Goal: Find contact information: Find contact information

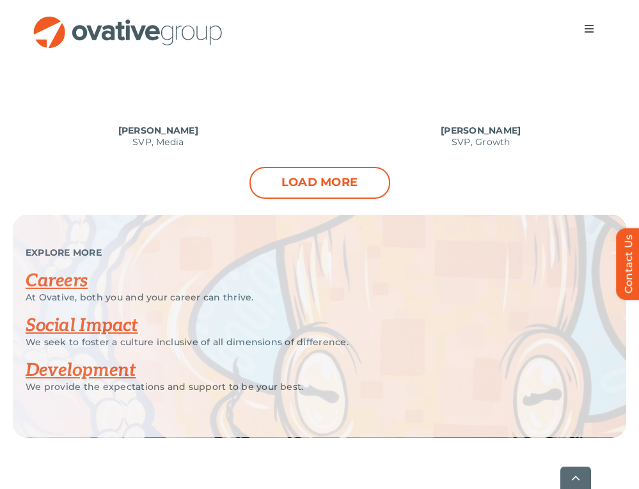
scroll to position [1637, 0]
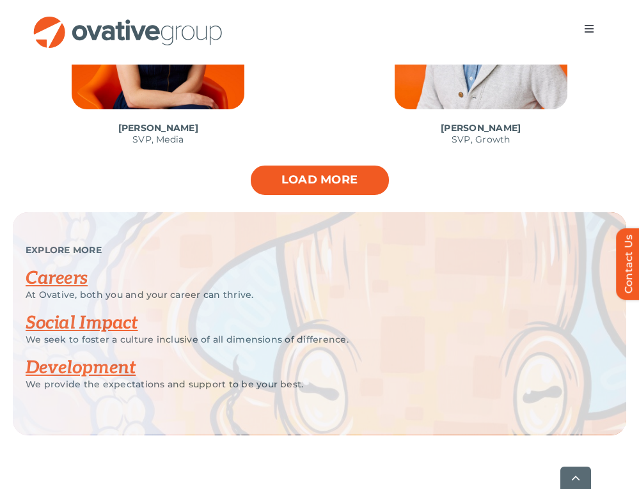
click at [295, 183] on link "Load more" at bounding box center [319, 180] width 141 height 32
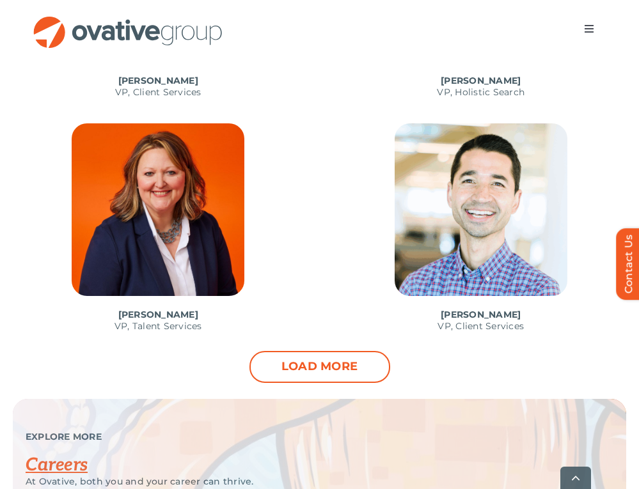
scroll to position [2396, 0]
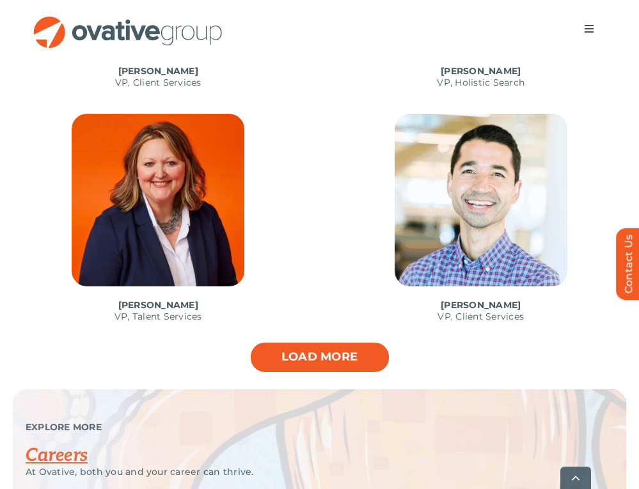
click at [320, 350] on link "Load more" at bounding box center [319, 357] width 141 height 32
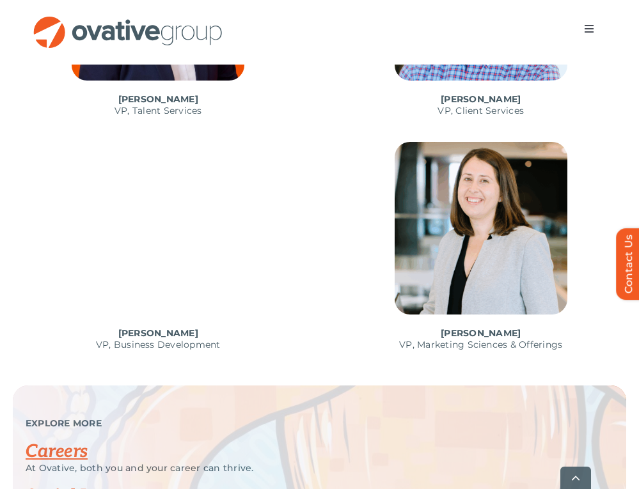
scroll to position [2603, 0]
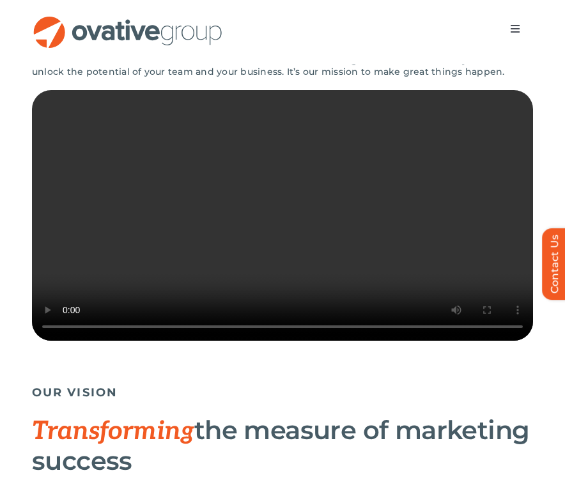
scroll to position [272, 0]
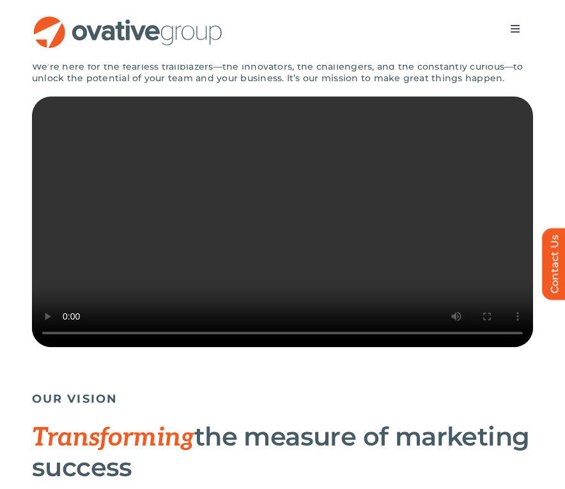
click at [331, 290] on video "Sorry, your browser doesn't support embedded videos." at bounding box center [282, 222] width 501 height 251
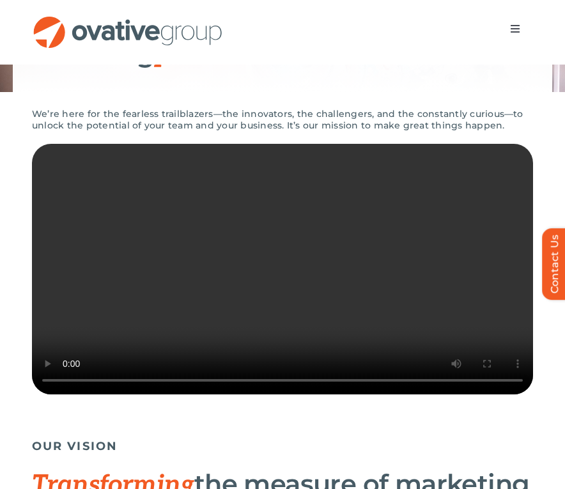
scroll to position [0, 0]
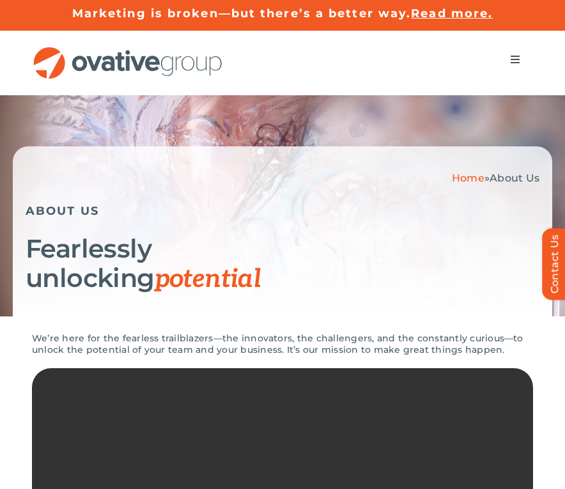
click at [517, 55] on span "Menu" at bounding box center [515, 59] width 10 height 10
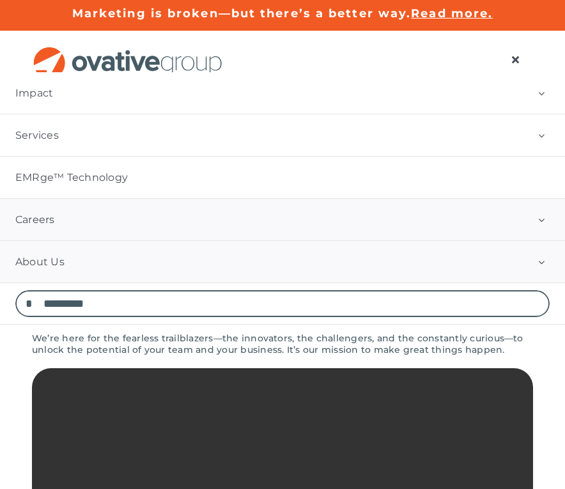
click at [420, 233] on link "Careers" at bounding box center [282, 220] width 565 height 42
click at [519, 55] on span "Menu" at bounding box center [515, 59] width 10 height 10
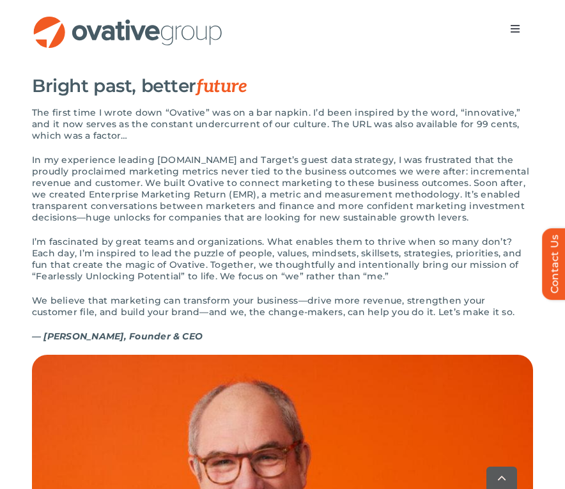
scroll to position [1319, 0]
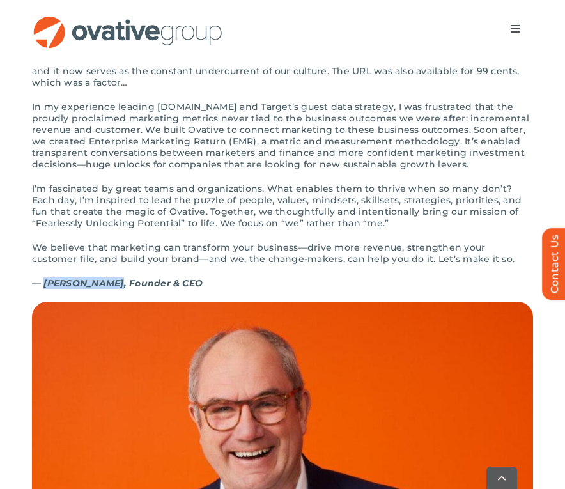
drag, startPoint x: 43, startPoint y: 315, endPoint x: 111, endPoint y: 312, distance: 67.8
click at [111, 289] on strong "— Dale Nitschke, Founder & CEO" at bounding box center [117, 283] width 171 height 12
copy strong "[PERSON_NAME]"
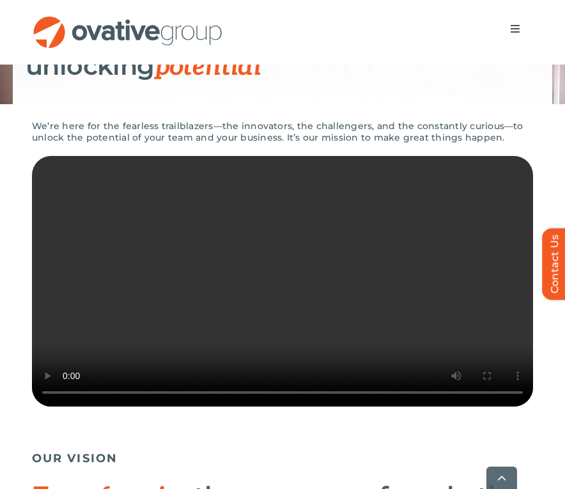
scroll to position [290, 0]
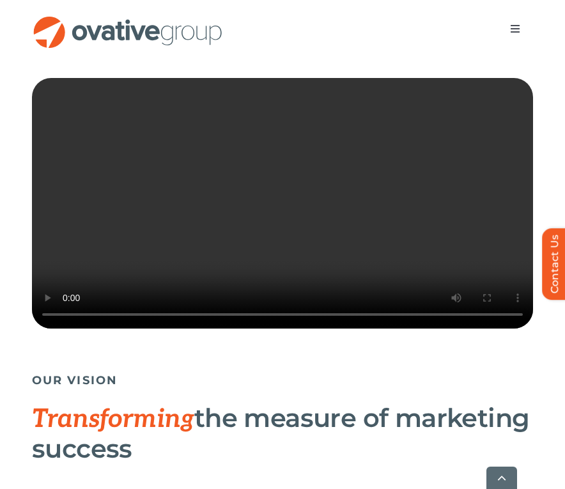
click at [297, 278] on video "Sorry, your browser doesn't support embedded videos." at bounding box center [282, 203] width 501 height 251
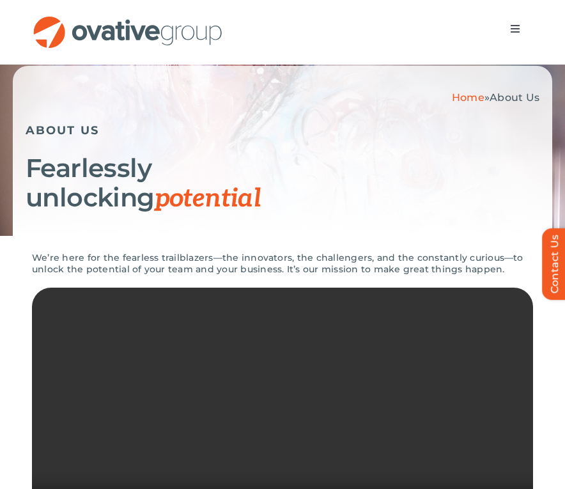
scroll to position [80, 0]
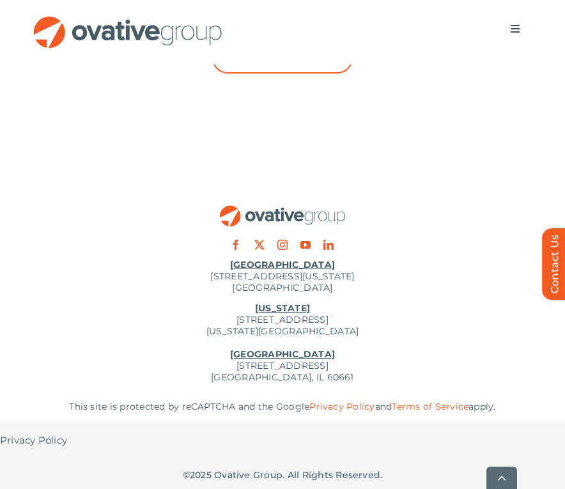
scroll to position [2059, 0]
drag, startPoint x: 186, startPoint y: 362, endPoint x: 385, endPoint y: 366, distance: 198.8
click at [385, 366] on p "New York 254 Canal Street, Suite 5000 New York, NY 10013 Chicago 224 North Desp…" at bounding box center [282, 342] width 565 height 81
copy p "[STREET_ADDRESS]"
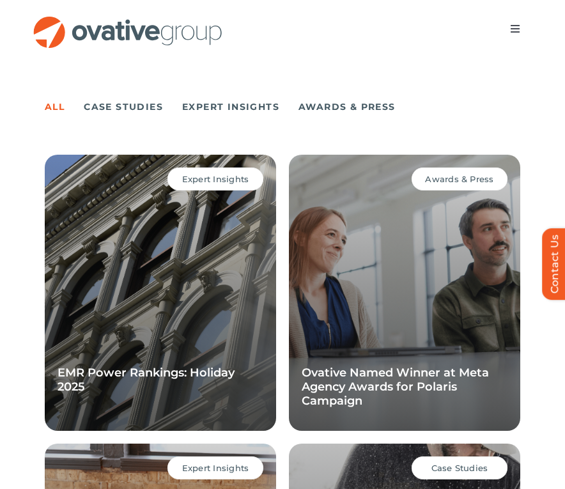
scroll to position [1024, 0]
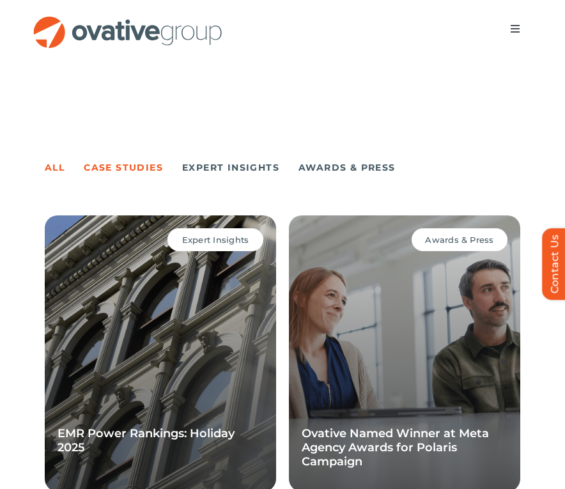
click at [132, 167] on link "Case Studies" at bounding box center [123, 168] width 79 height 18
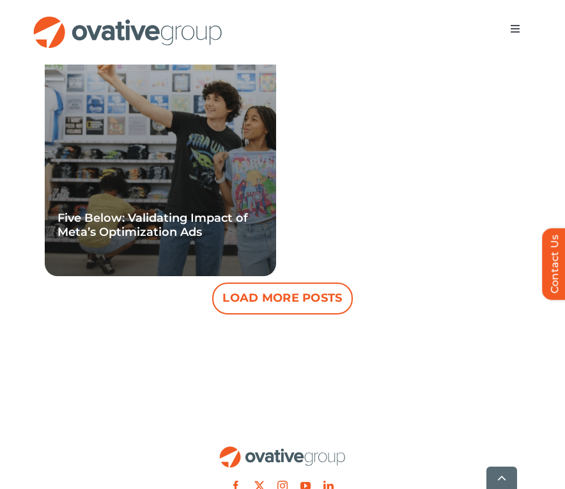
scroll to position [1856, 0]
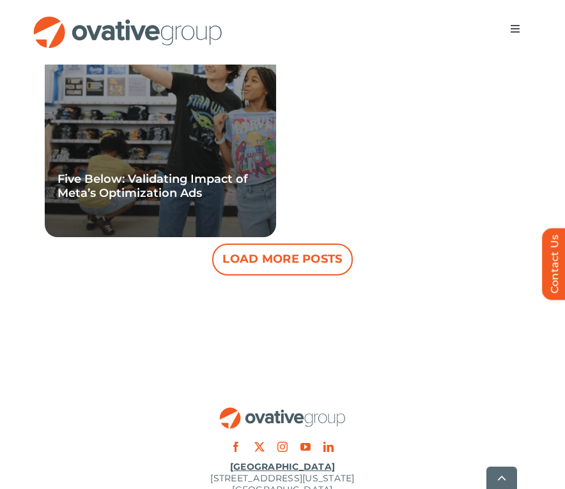
click at [276, 247] on button "Load More Posts" at bounding box center [282, 260] width 141 height 32
click at [305, 258] on button "Load More Posts" at bounding box center [282, 260] width 141 height 32
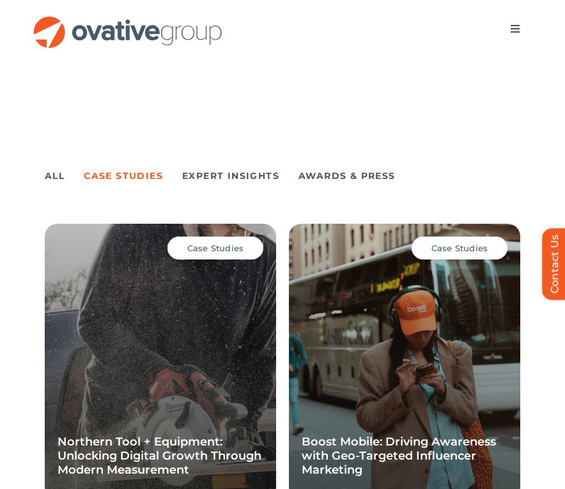
scroll to position [954, 0]
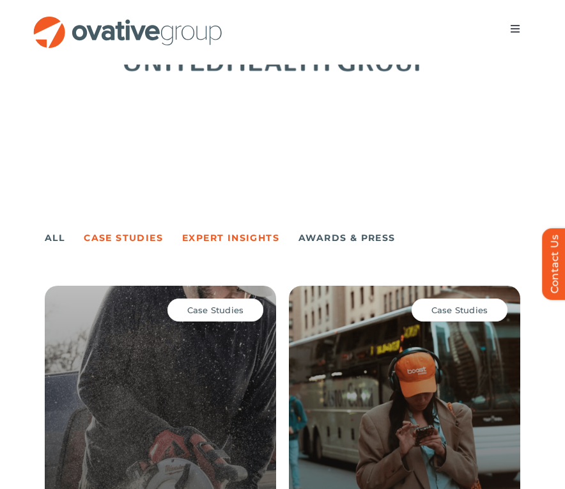
click at [254, 237] on link "Expert Insights" at bounding box center [230, 238] width 97 height 18
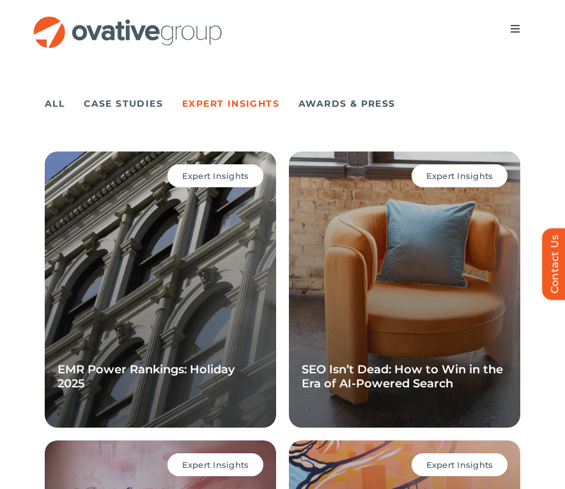
scroll to position [977, 0]
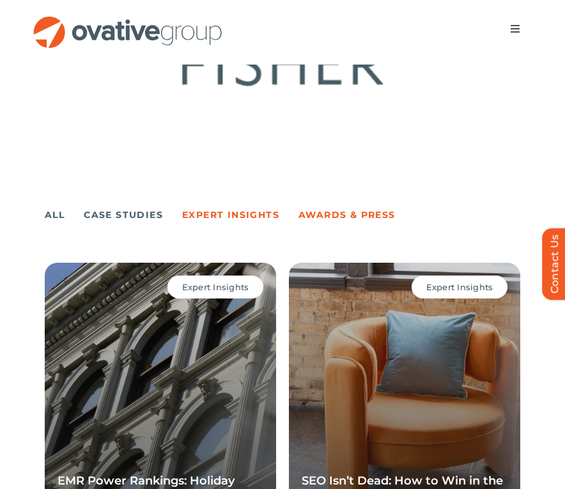
click at [322, 211] on link "Awards & Press" at bounding box center [347, 215] width 97 height 18
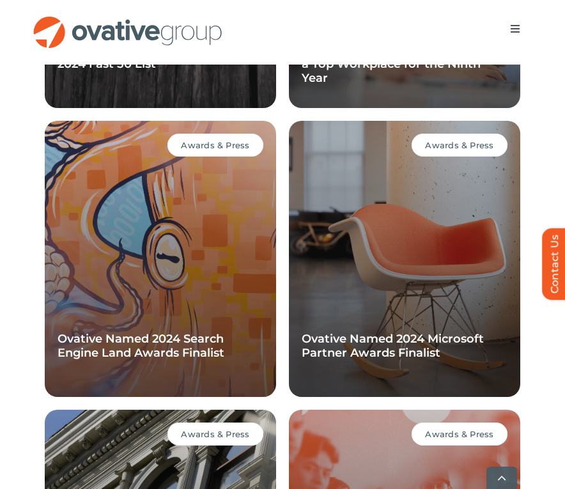
scroll to position [3172, 0]
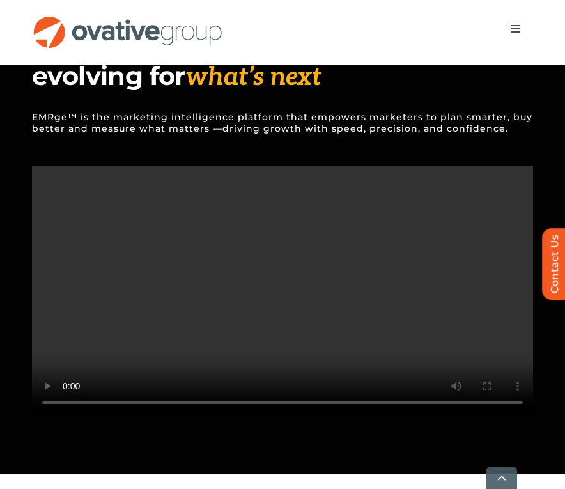
scroll to position [1227, 0]
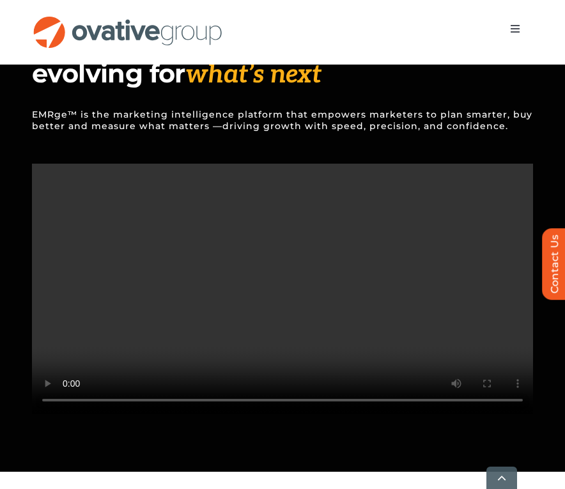
click at [285, 382] on video "Sorry, your browser doesn't support embedded videos." at bounding box center [282, 289] width 565 height 251
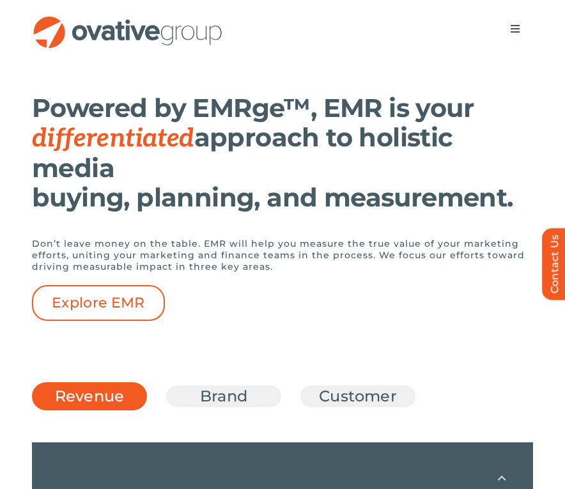
scroll to position [1663, 0]
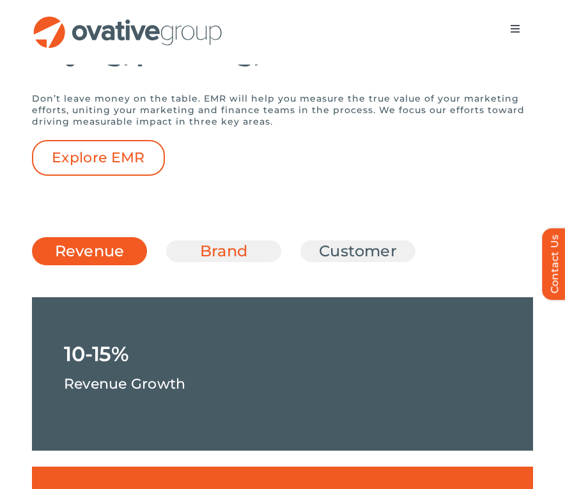
click at [240, 262] on link "Brand" at bounding box center [223, 251] width 83 height 22
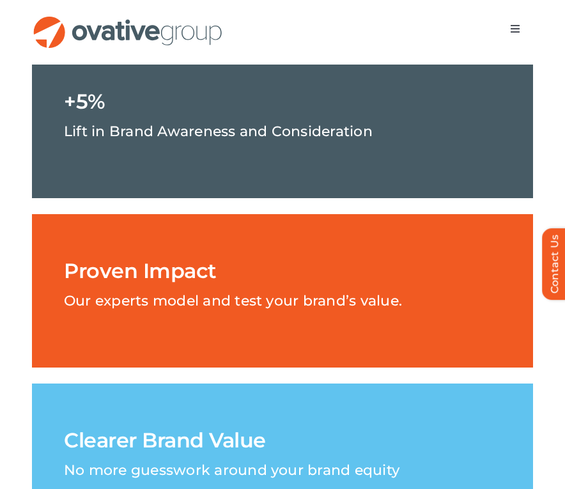
scroll to position [1649, 0]
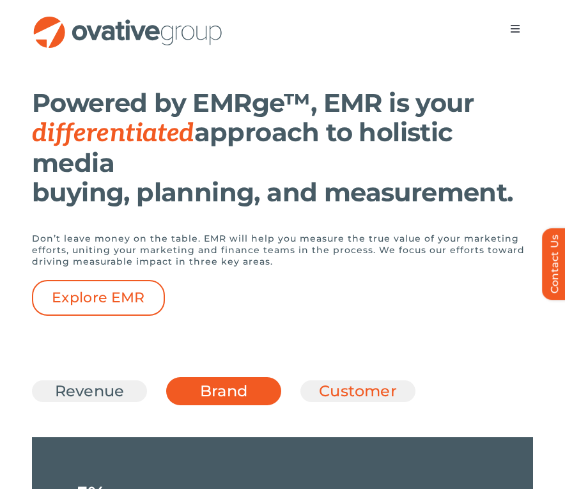
click at [332, 402] on link "Customer" at bounding box center [357, 391] width 83 height 22
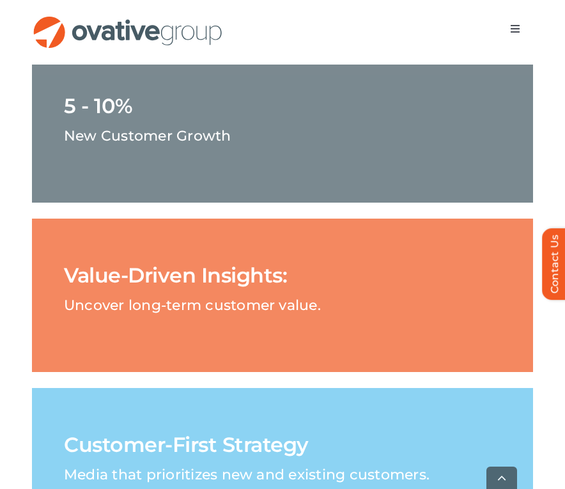
scroll to position [2069, 0]
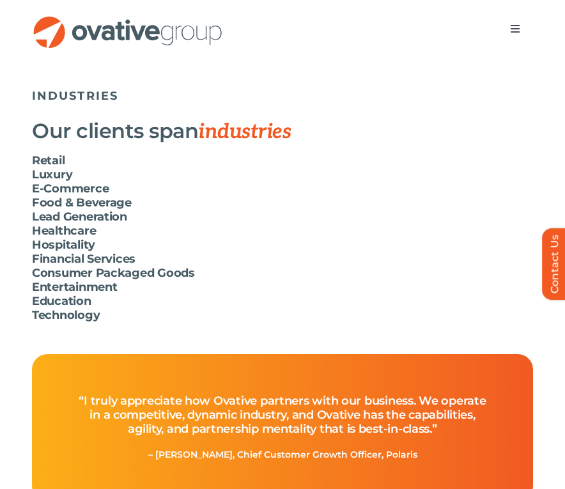
scroll to position [3521, 0]
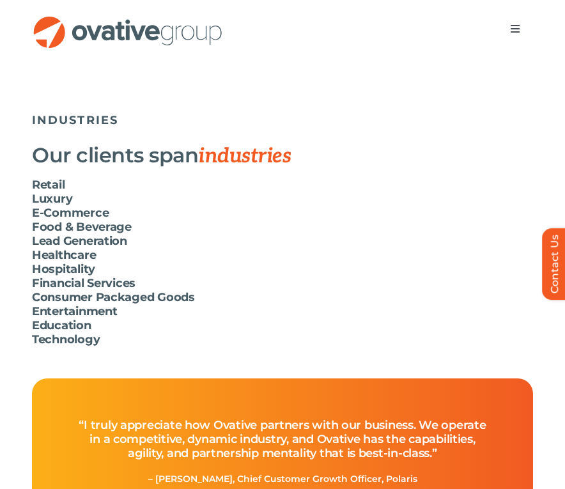
click at [74, 206] on h6 "E-Commerce" at bounding box center [282, 213] width 501 height 14
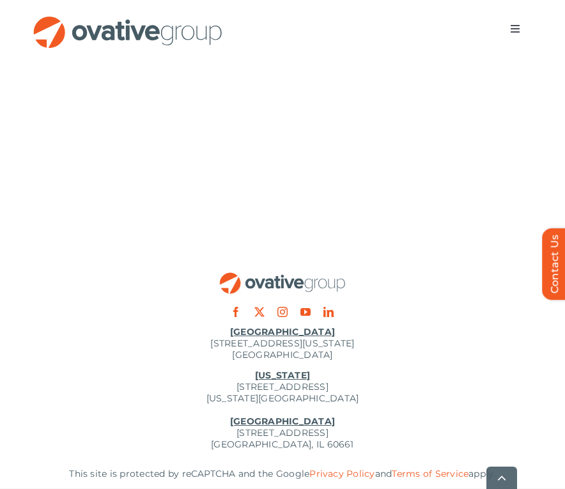
scroll to position [4903, 0]
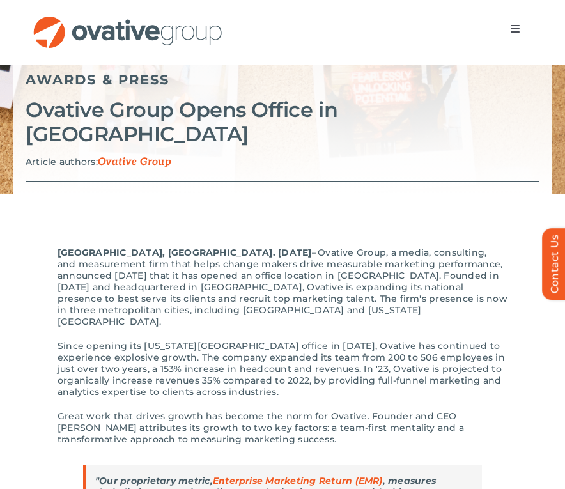
scroll to position [127, 0]
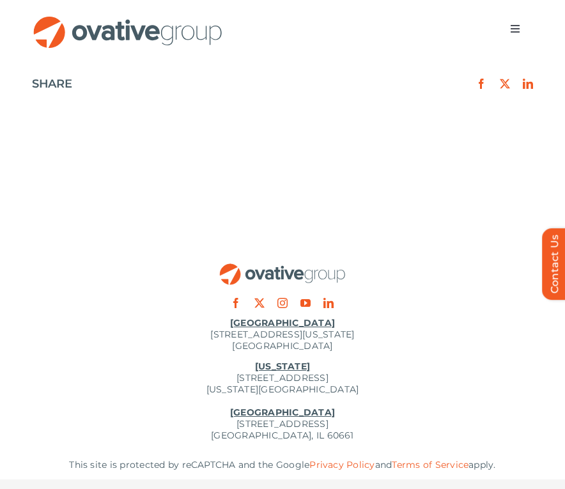
scroll to position [130, 0]
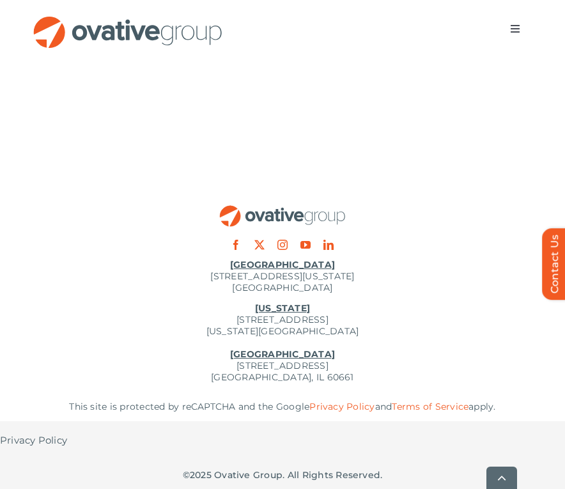
click at [291, 354] on u "[GEOGRAPHIC_DATA]" at bounding box center [282, 354] width 105 height 12
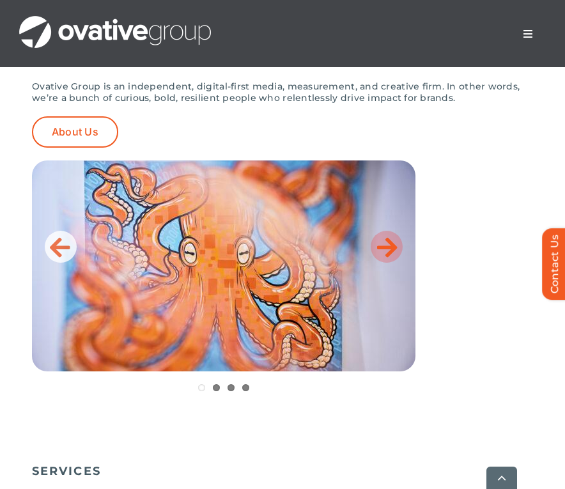
click at [382, 249] on icon at bounding box center [387, 247] width 20 height 26
